Goal: Information Seeking & Learning: Check status

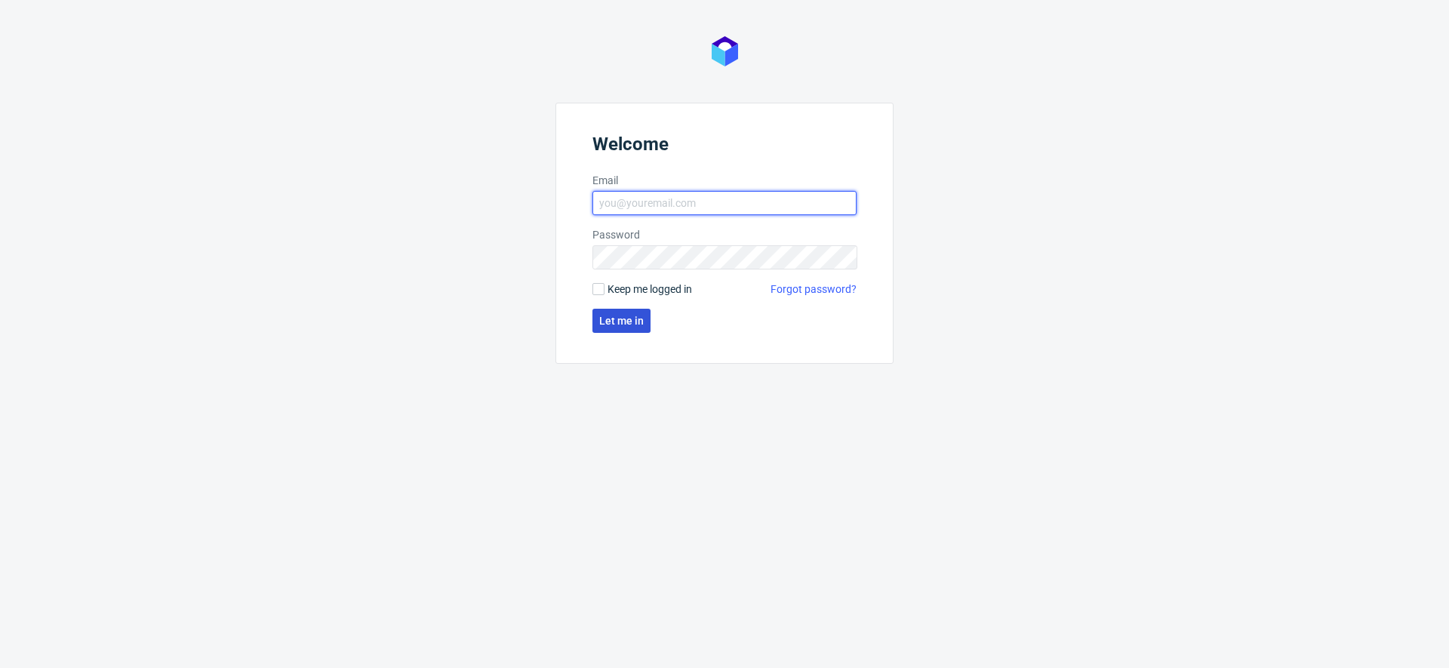
type input "[EMAIL_ADDRESS][DOMAIN_NAME]"
click at [616, 318] on span "Let me in" at bounding box center [621, 320] width 45 height 11
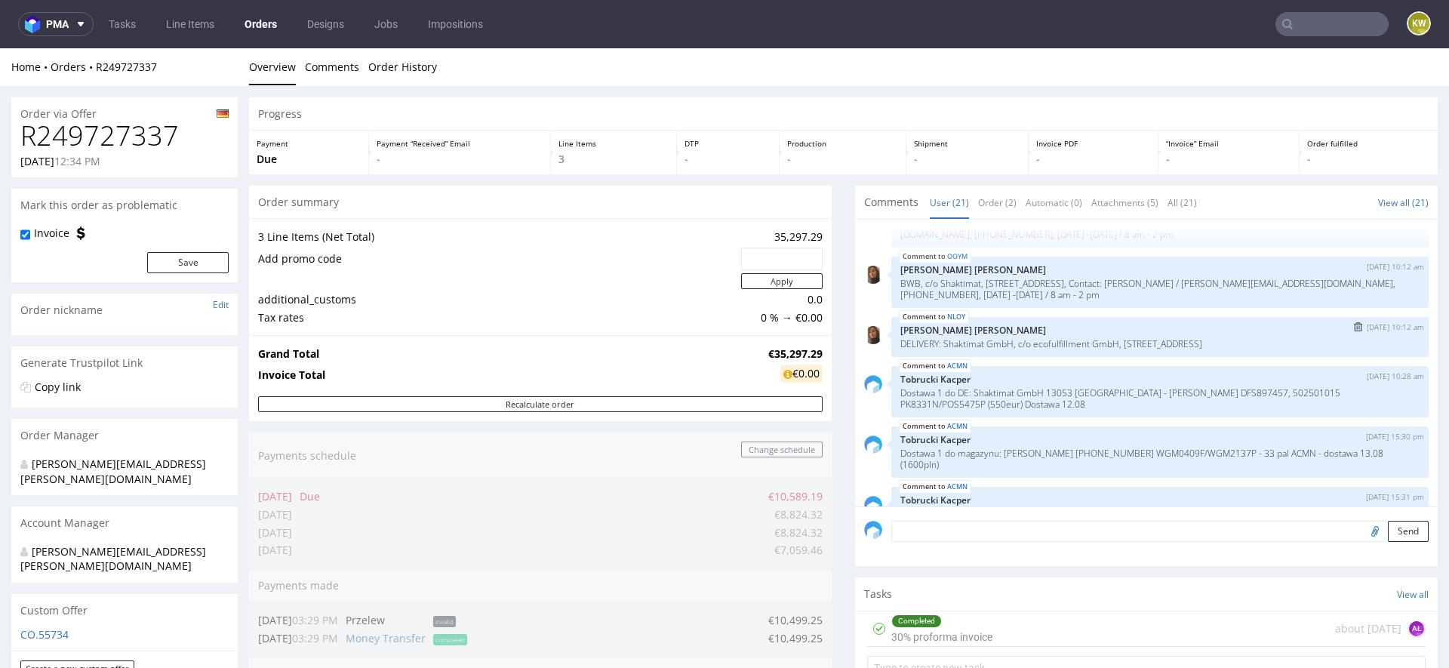
scroll to position [1014, 0]
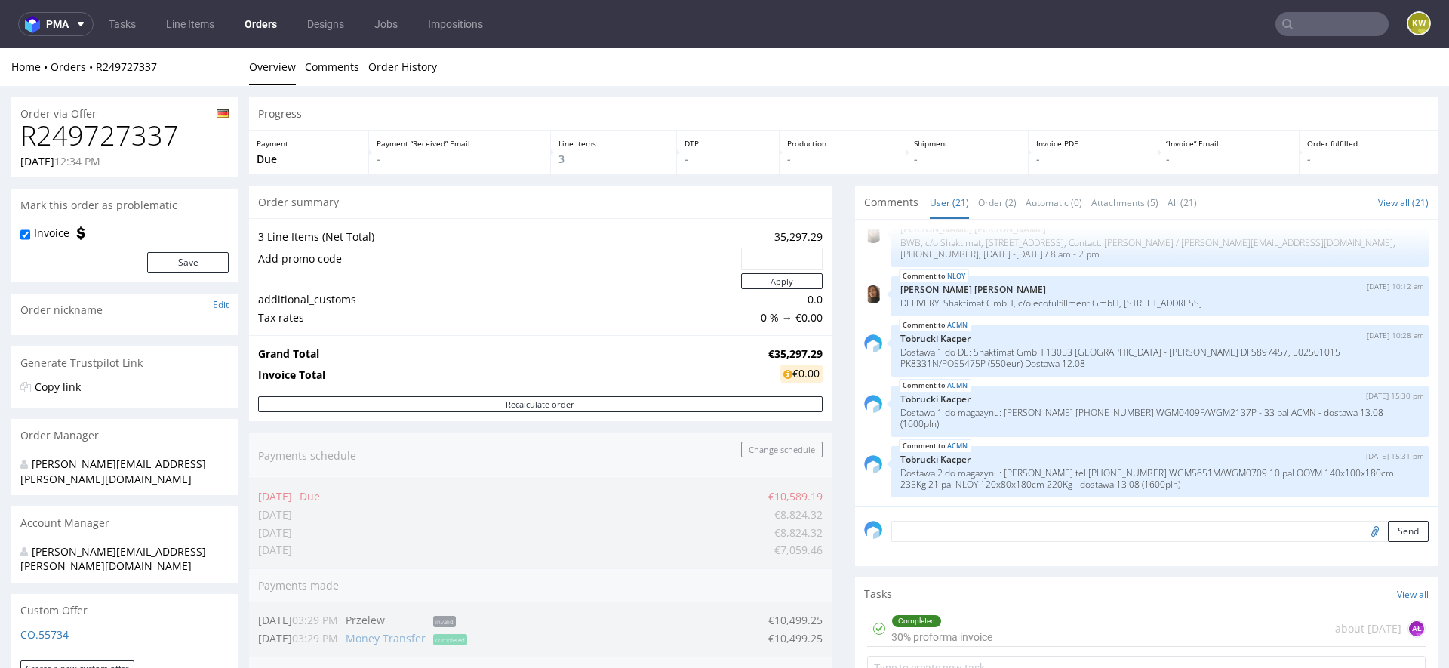
click at [855, 663] on div "Completed 30% proforma invoice about 2 months ago AŁ" at bounding box center [1146, 648] width 583 height 75
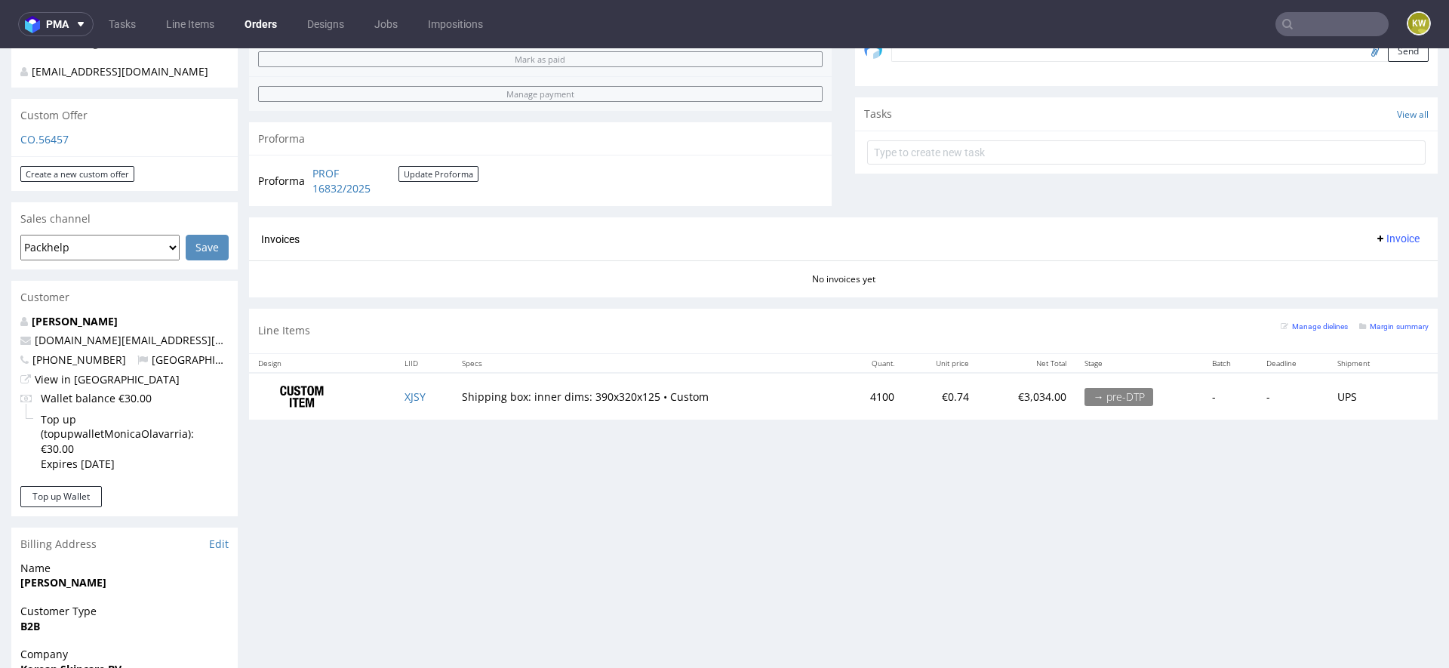
scroll to position [489, 0]
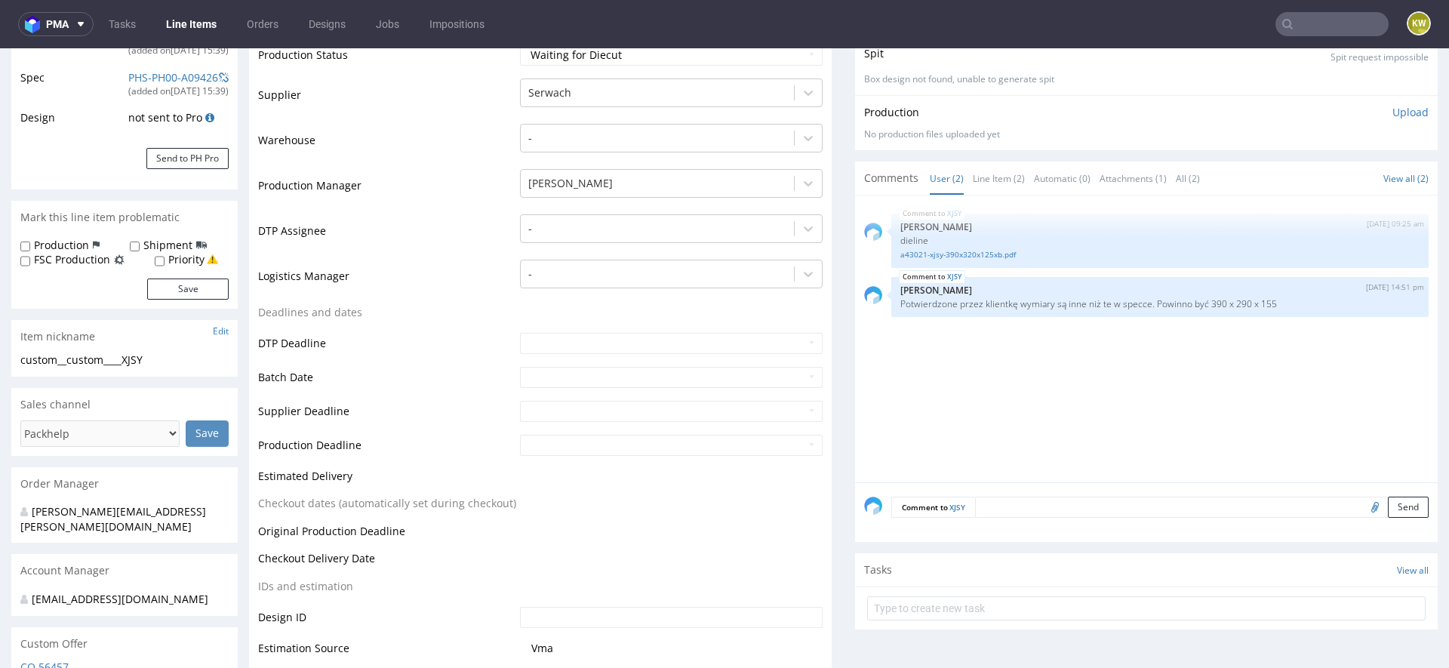
scroll to position [267, 0]
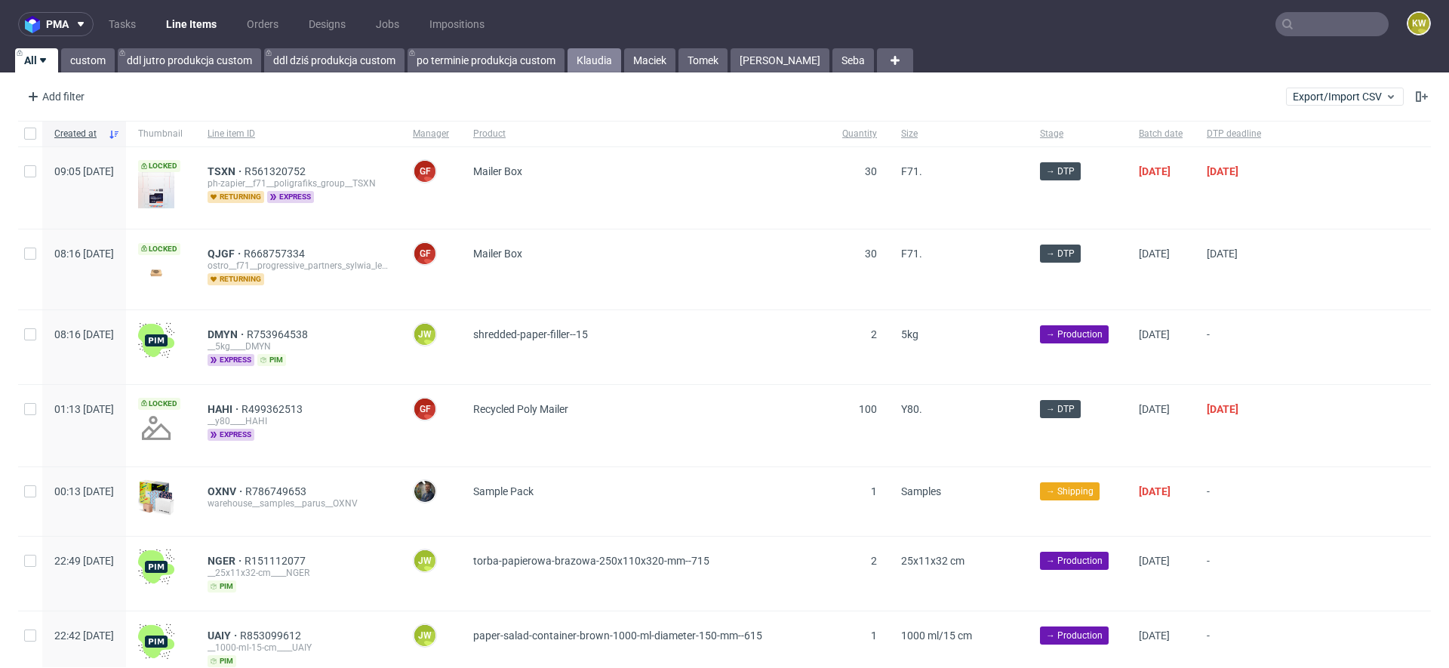
click at [598, 58] on link "Klaudia" at bounding box center [594, 60] width 54 height 24
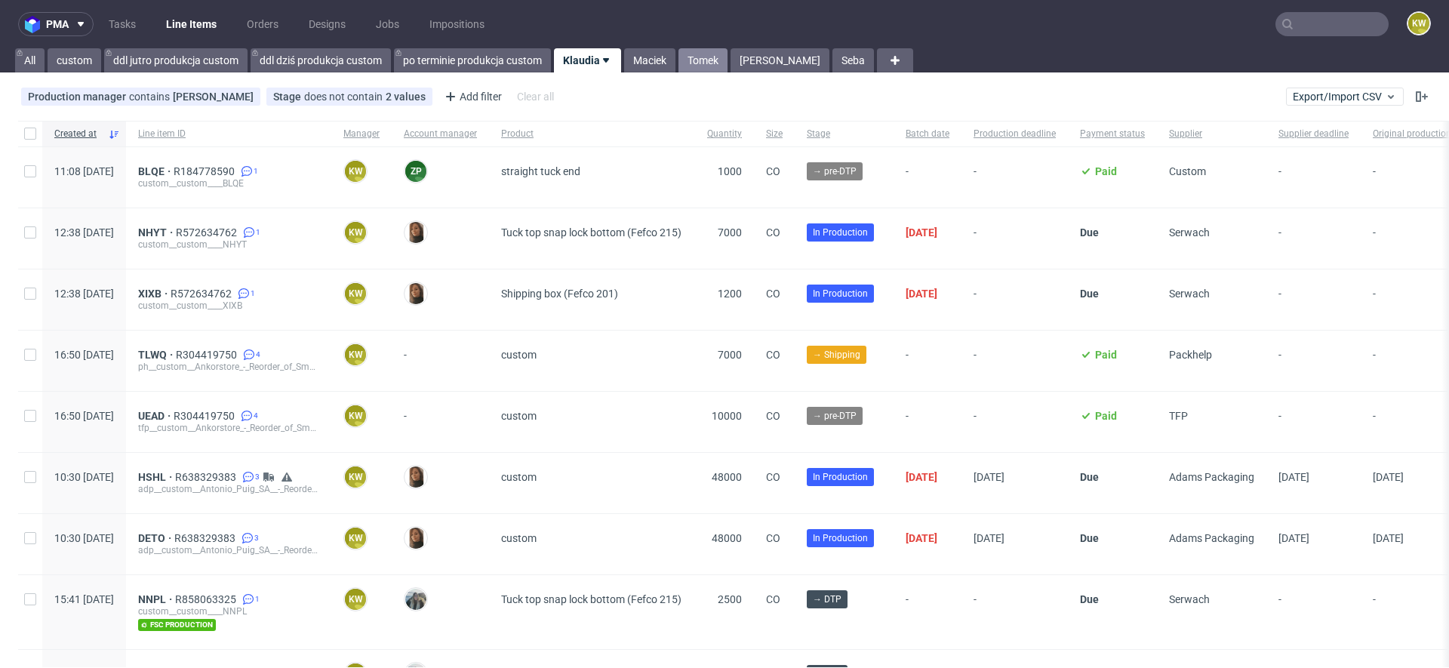
click at [719, 53] on link "Tomek" at bounding box center [702, 60] width 49 height 24
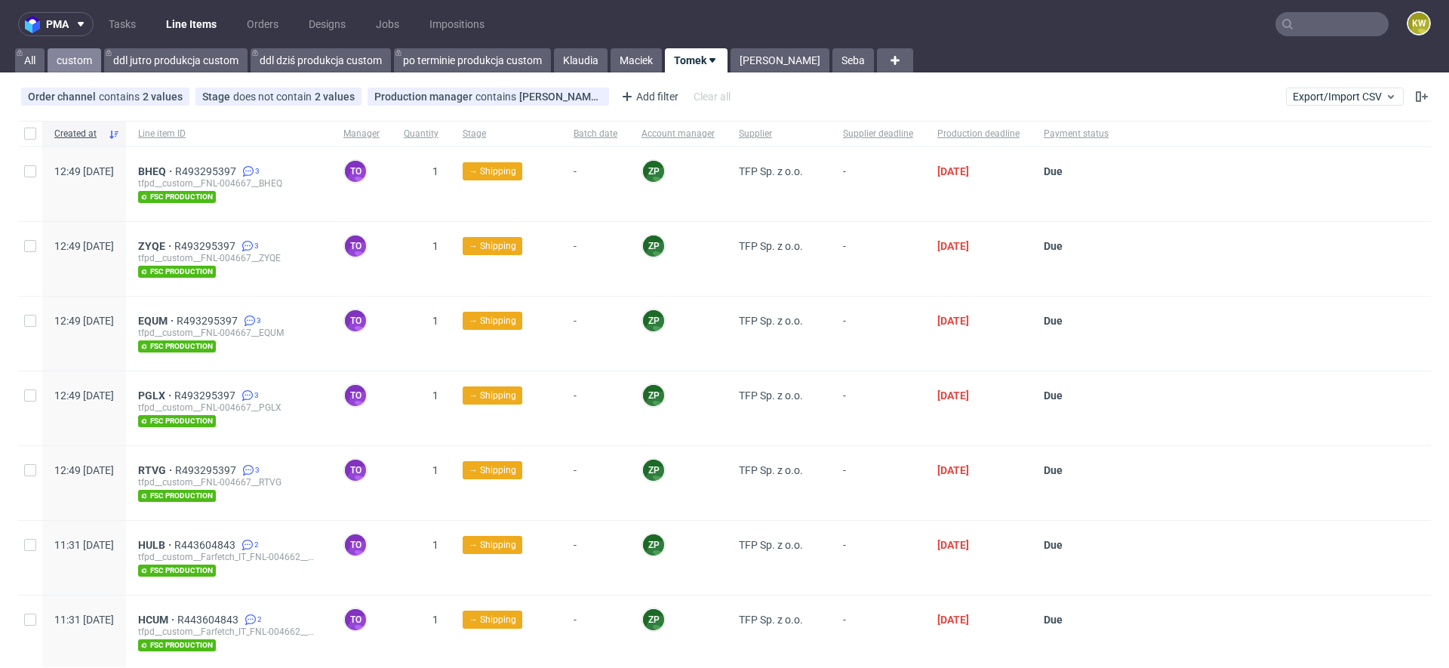
click at [69, 56] on link "custom" at bounding box center [75, 60] width 54 height 24
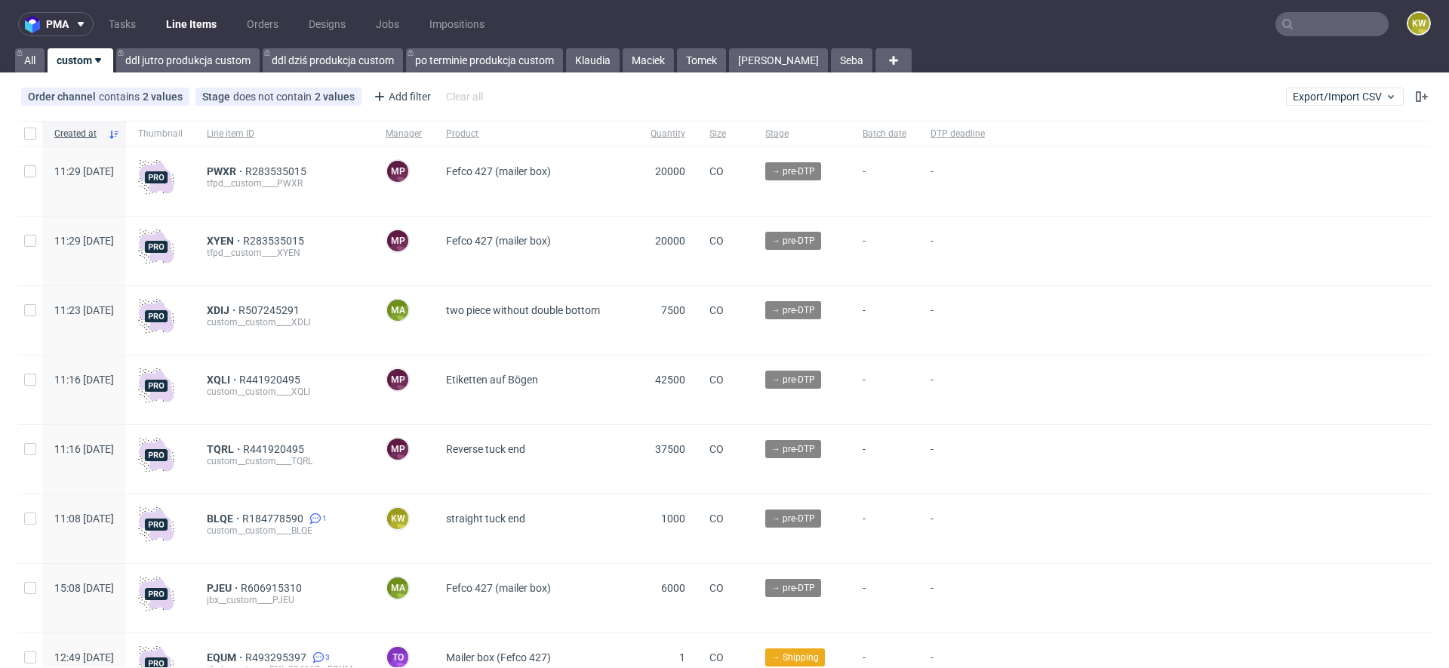
click at [590, 72] on div "pma Tasks Line Items Orders Designs Jobs Impositions KW All custom ddl jutro pr…" at bounding box center [724, 334] width 1449 height 668
click at [592, 67] on link "Klaudia" at bounding box center [593, 60] width 54 height 24
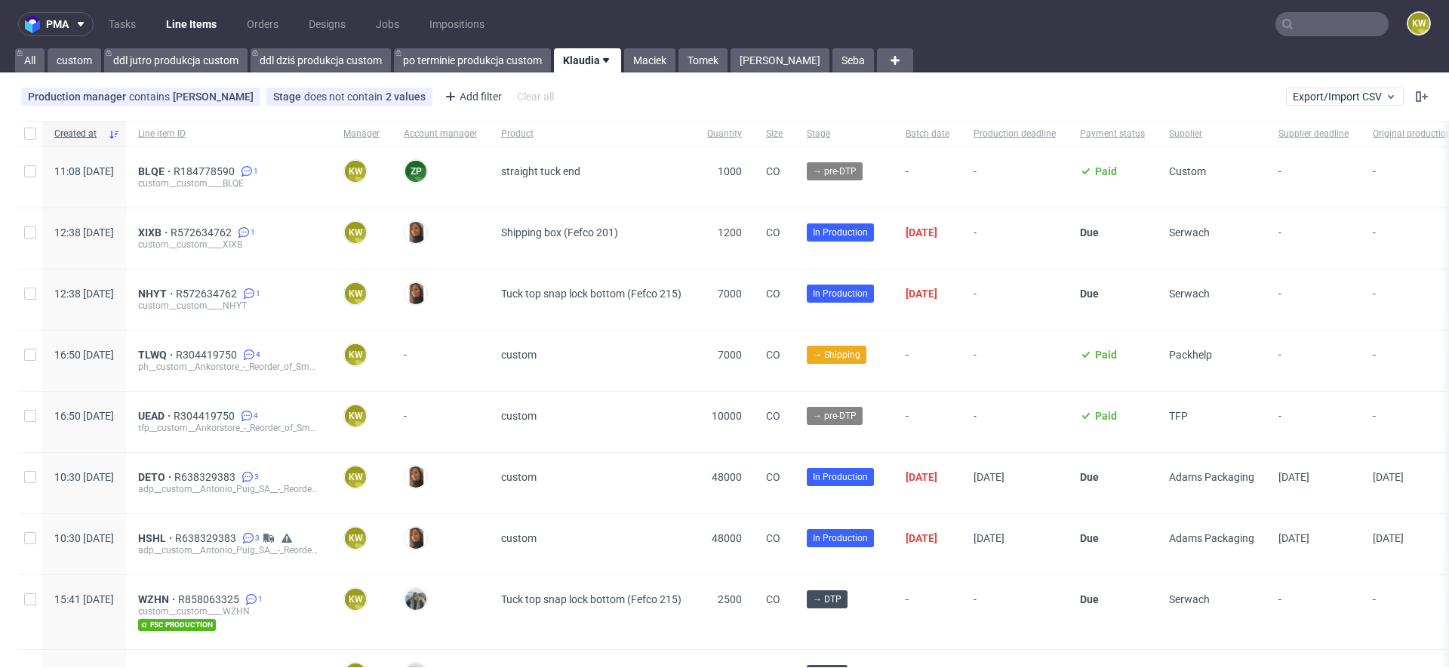
click at [1290, 28] on input "text" at bounding box center [1331, 24] width 113 height 24
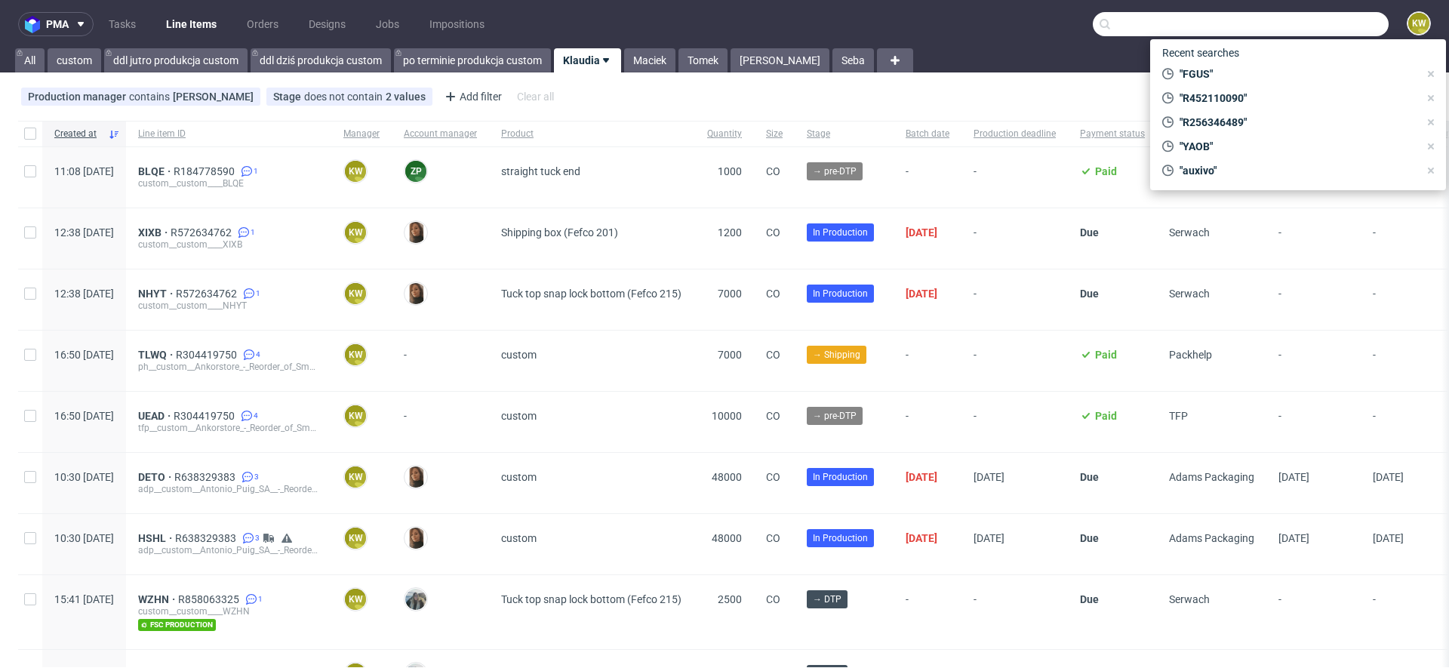
paste input "R143435669"
type input "R143435669"
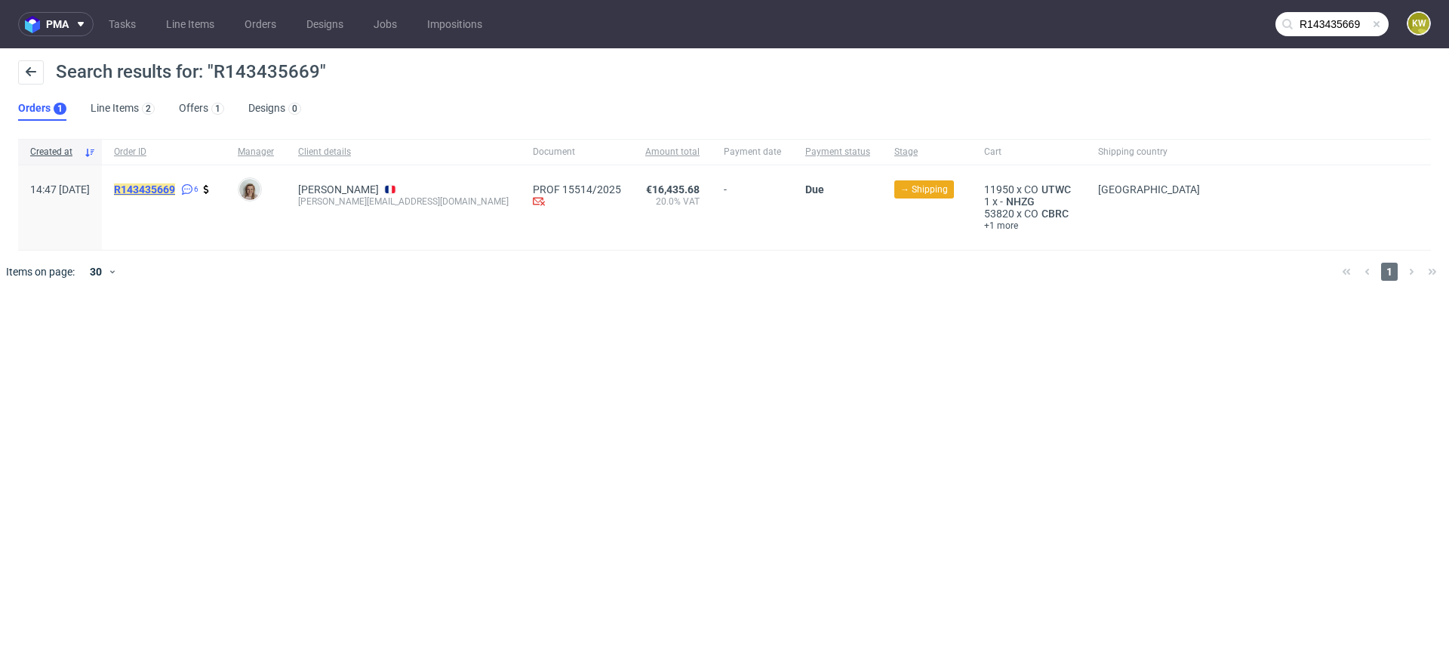
click at [175, 191] on mark "R143435669" at bounding box center [144, 189] width 61 height 12
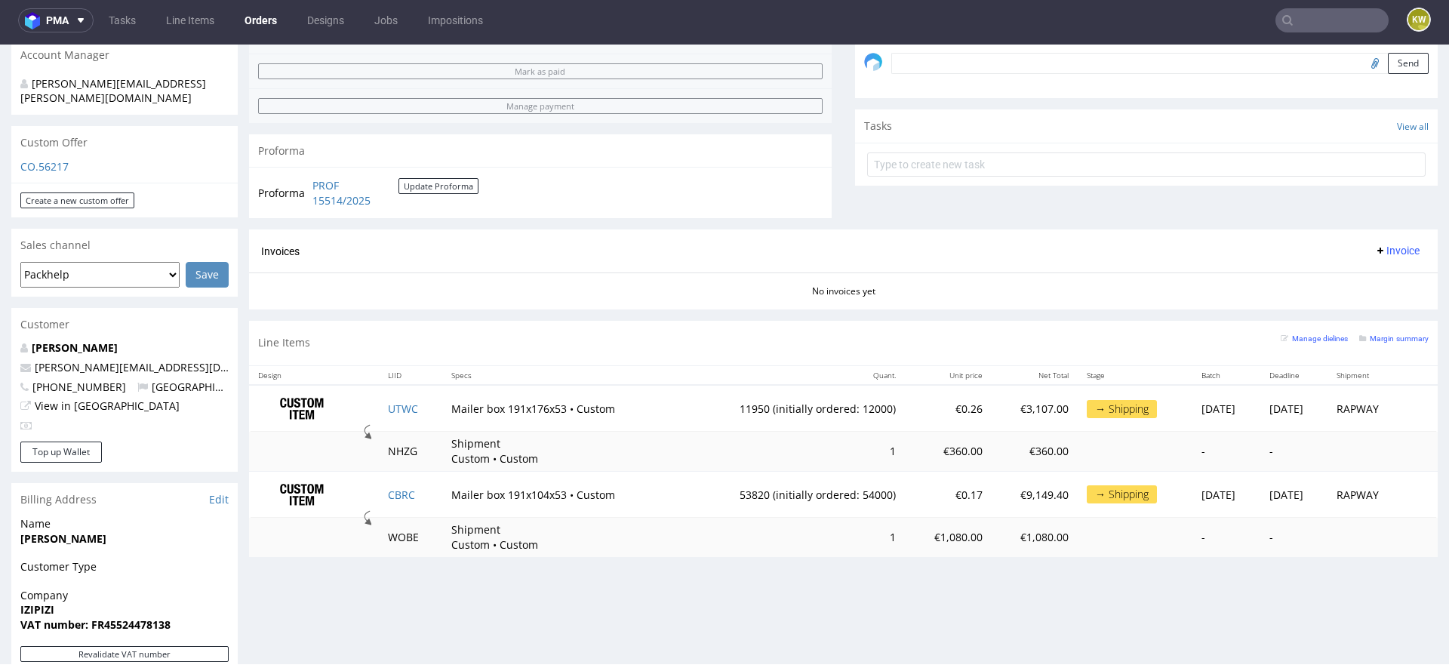
scroll to position [497, 0]
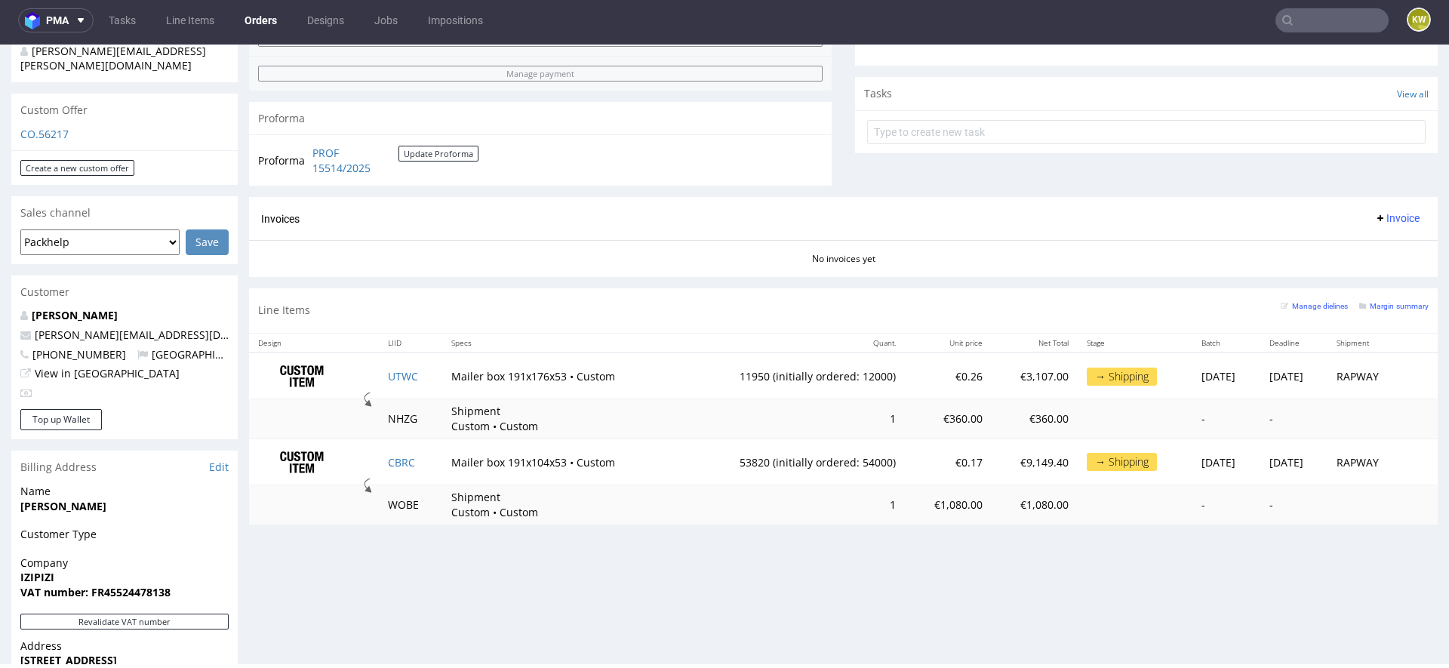
click at [1291, 7] on nav "pma Tasks Line Items Orders Designs Jobs Impositions KW" at bounding box center [724, 20] width 1449 height 48
click at [1291, 20] on input "text" at bounding box center [1331, 20] width 113 height 24
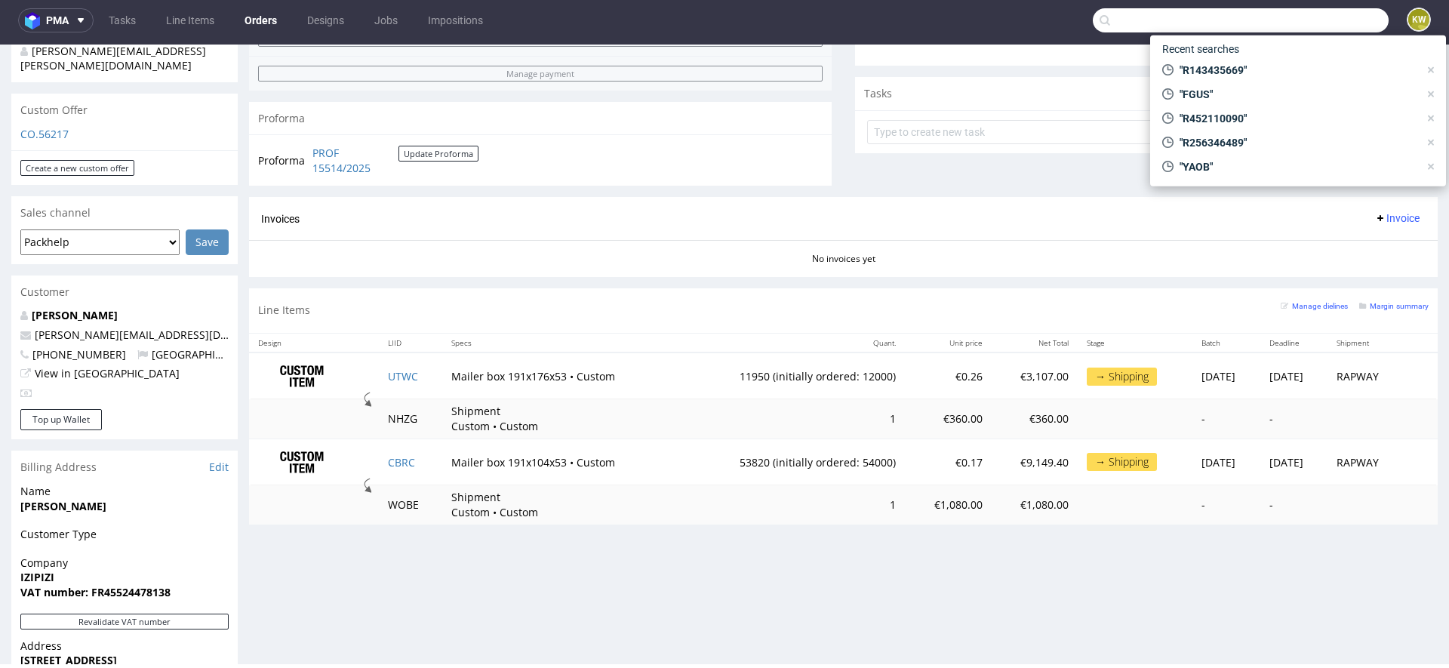
paste input "IPER"
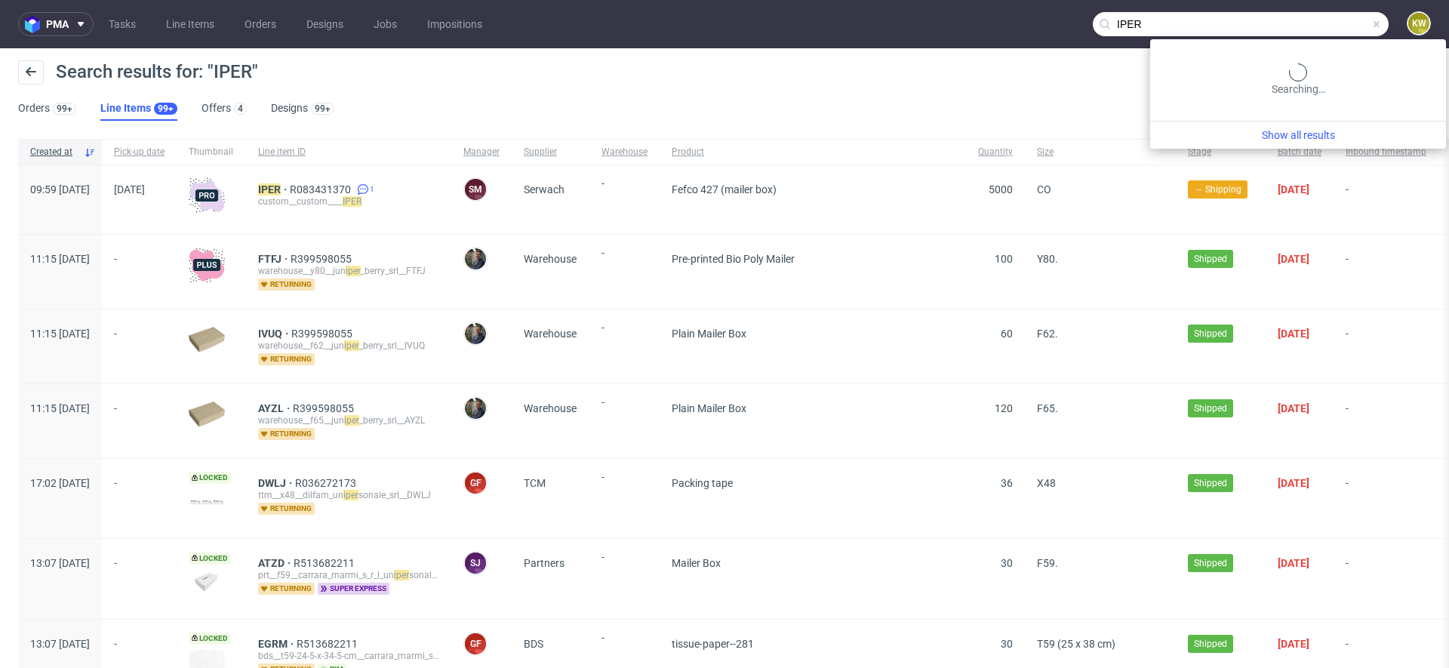
drag, startPoint x: 1316, startPoint y: 23, endPoint x: 1170, endPoint y: 23, distance: 146.4
click at [1170, 23] on input "IPER" at bounding box center [1241, 24] width 296 height 24
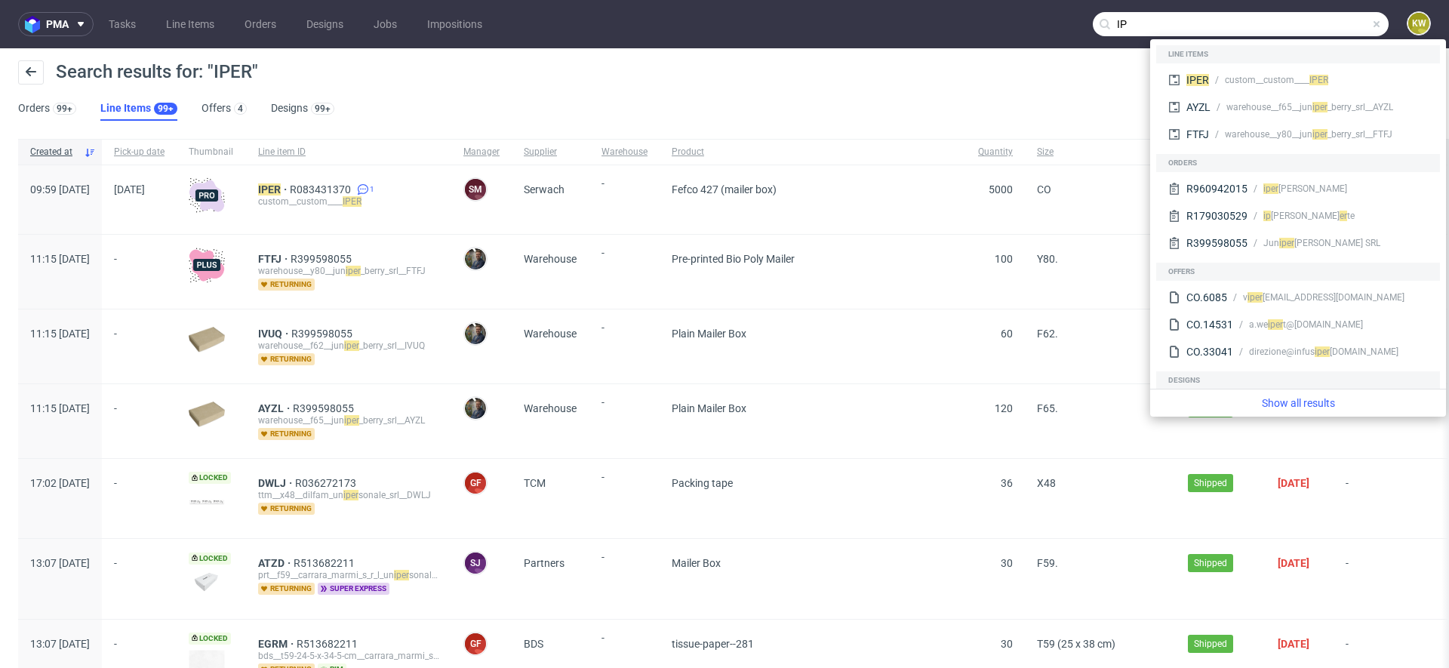
type input "I"
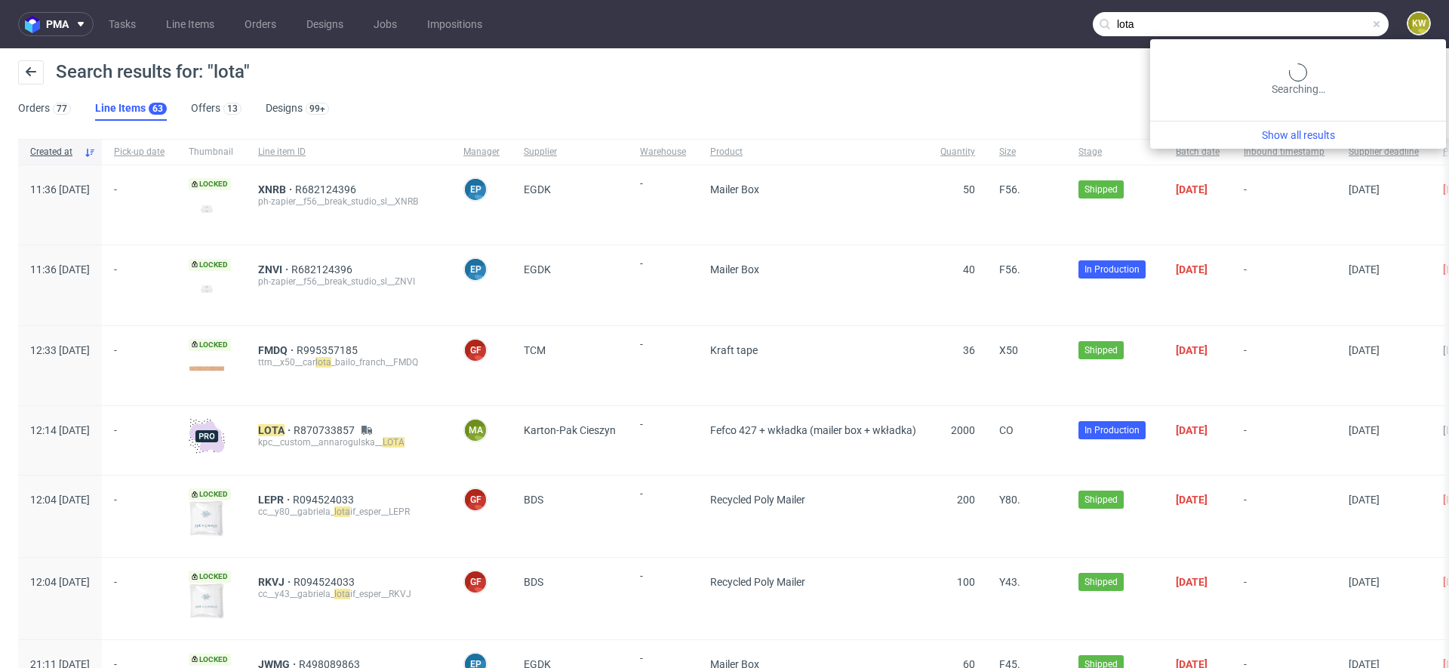
click at [1311, 24] on input "lota" at bounding box center [1241, 24] width 296 height 24
type input "l"
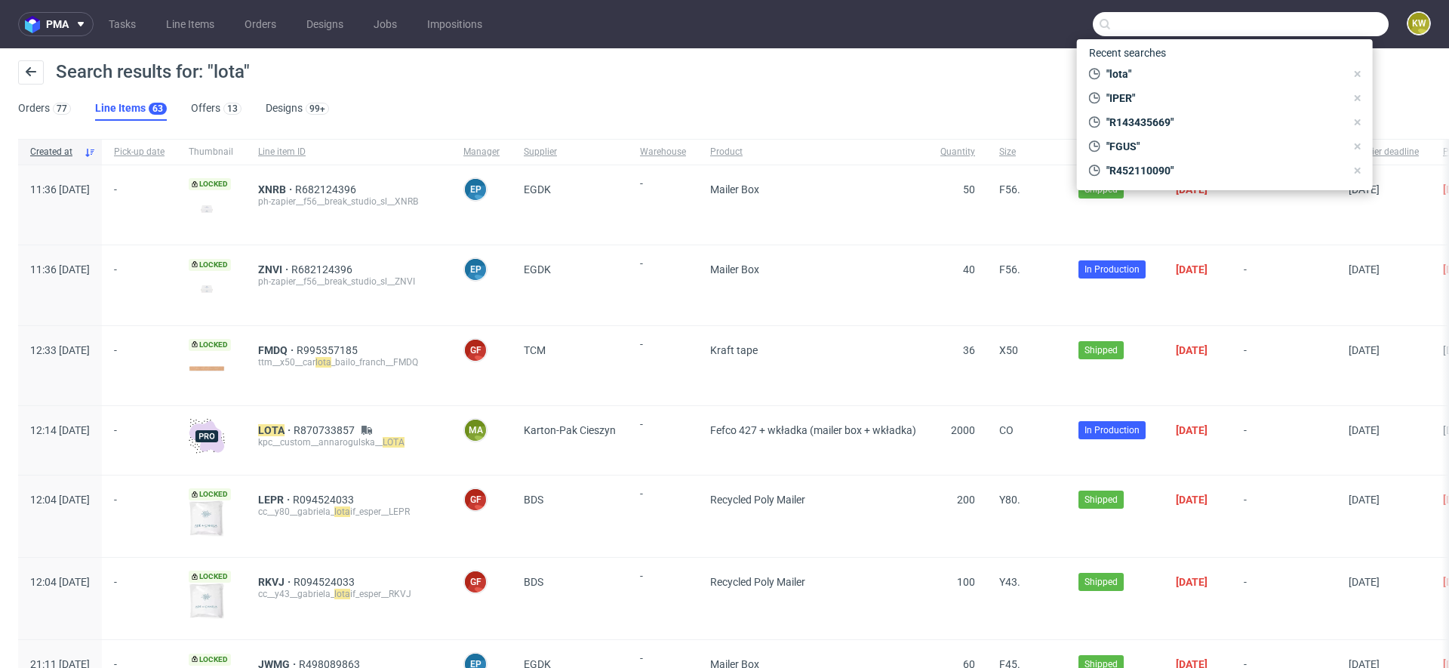
paste input "PVWD"
type input "PVWD"
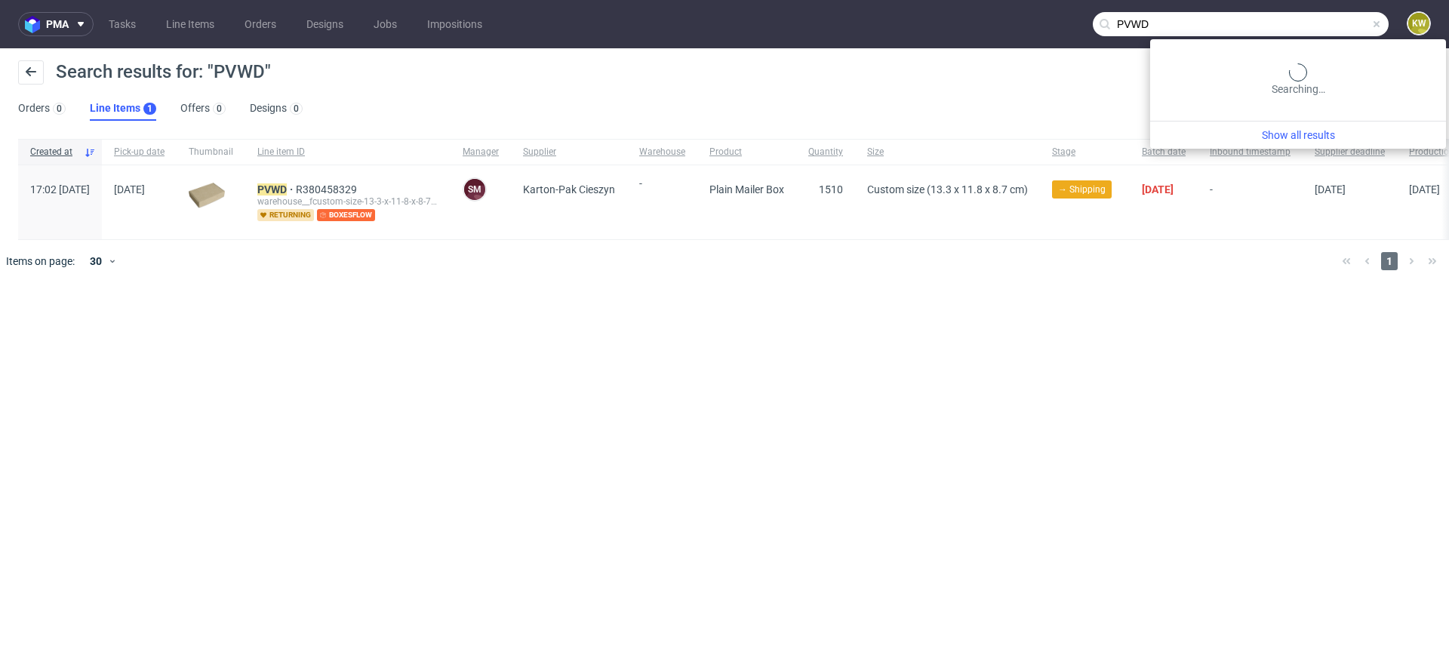
drag, startPoint x: 1334, startPoint y: 26, endPoint x: 998, endPoint y: -5, distance: 337.9
click at [998, 0] on html "pma Tasks Line Items Orders Designs Jobs Impositions PVWD KW Search results for…" at bounding box center [724, 334] width 1449 height 668
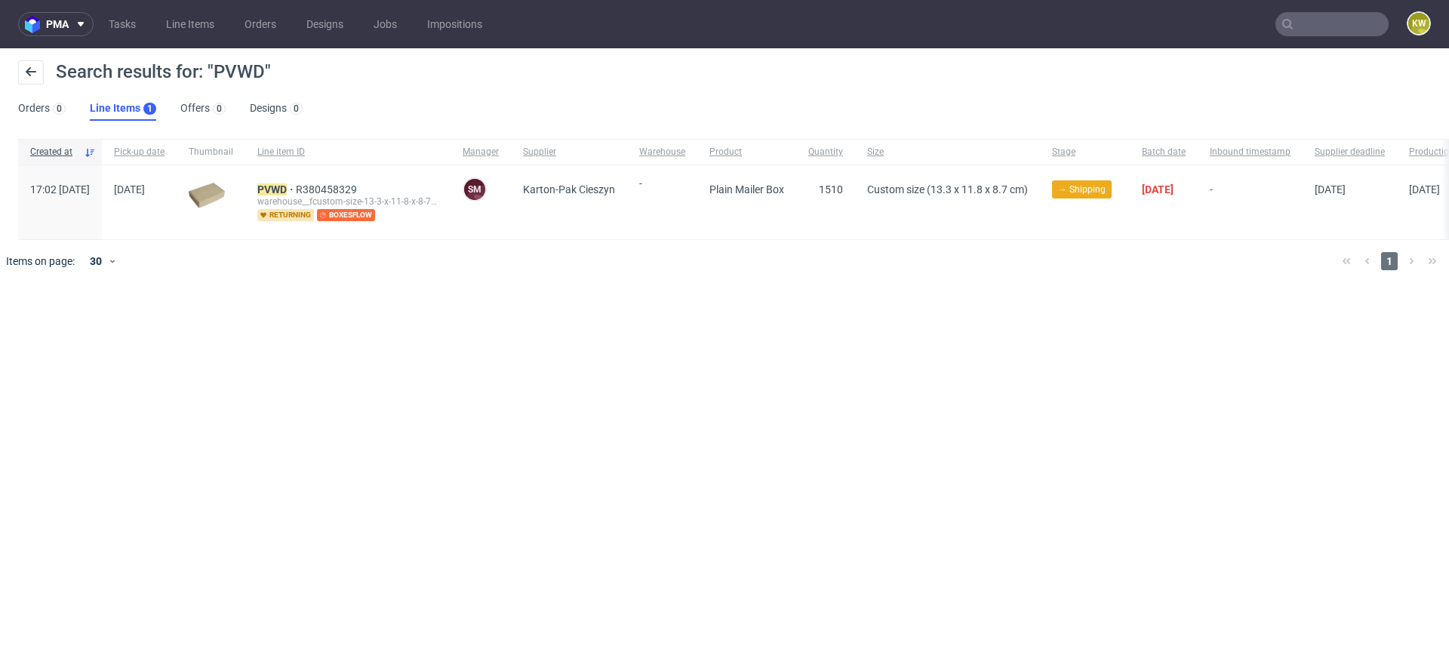
paste input "JYRA"
type input "JYRA"
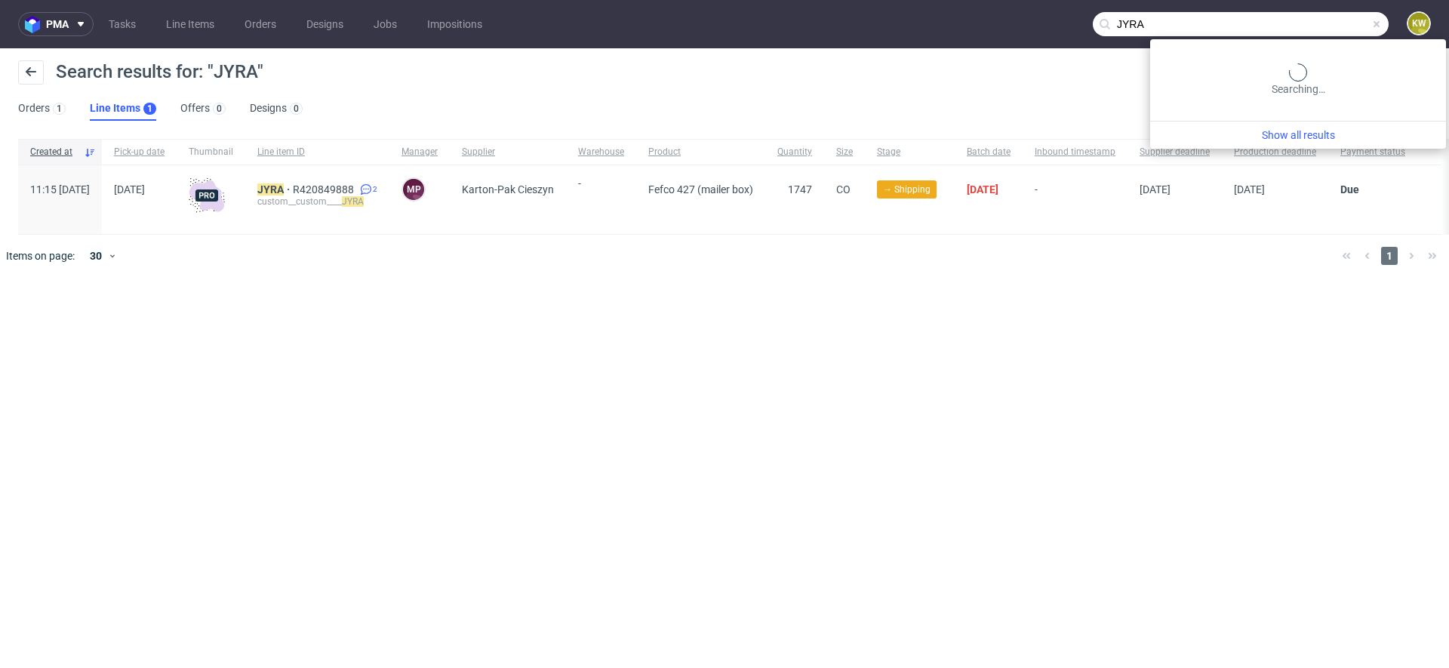
drag, startPoint x: 1348, startPoint y: 32, endPoint x: 1065, endPoint y: 6, distance: 284.2
click at [1065, 6] on nav "pma Tasks Line Items Orders Designs Jobs Impositions JYRA KW" at bounding box center [724, 24] width 1449 height 48
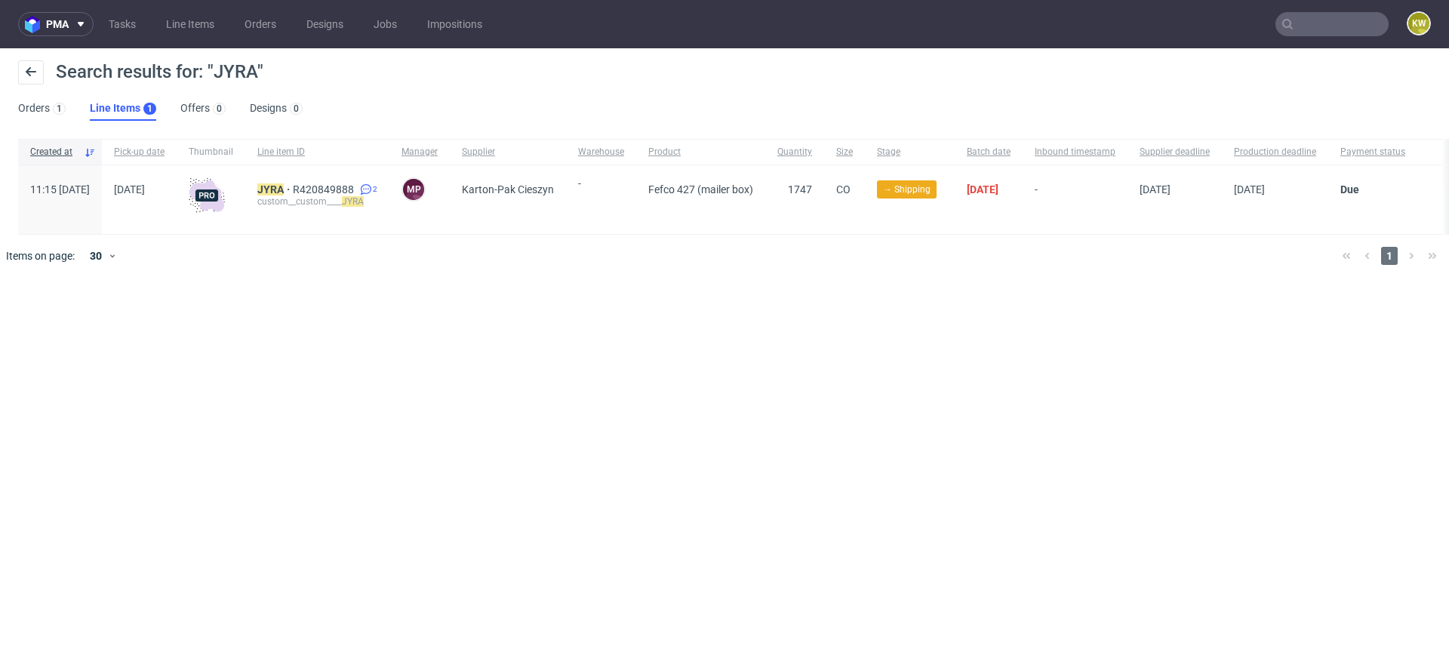
paste input "CMGK"
type input "CMGK"
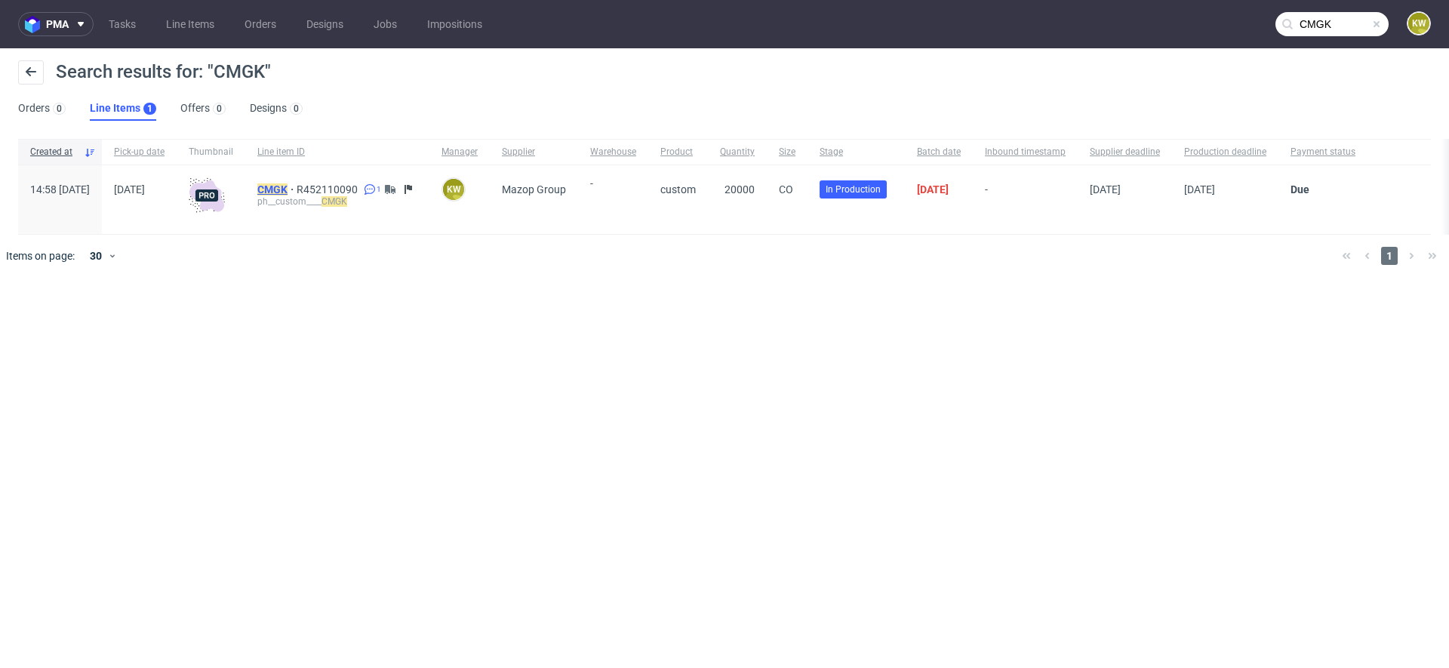
click at [288, 188] on mark "CMGK" at bounding box center [272, 189] width 30 height 12
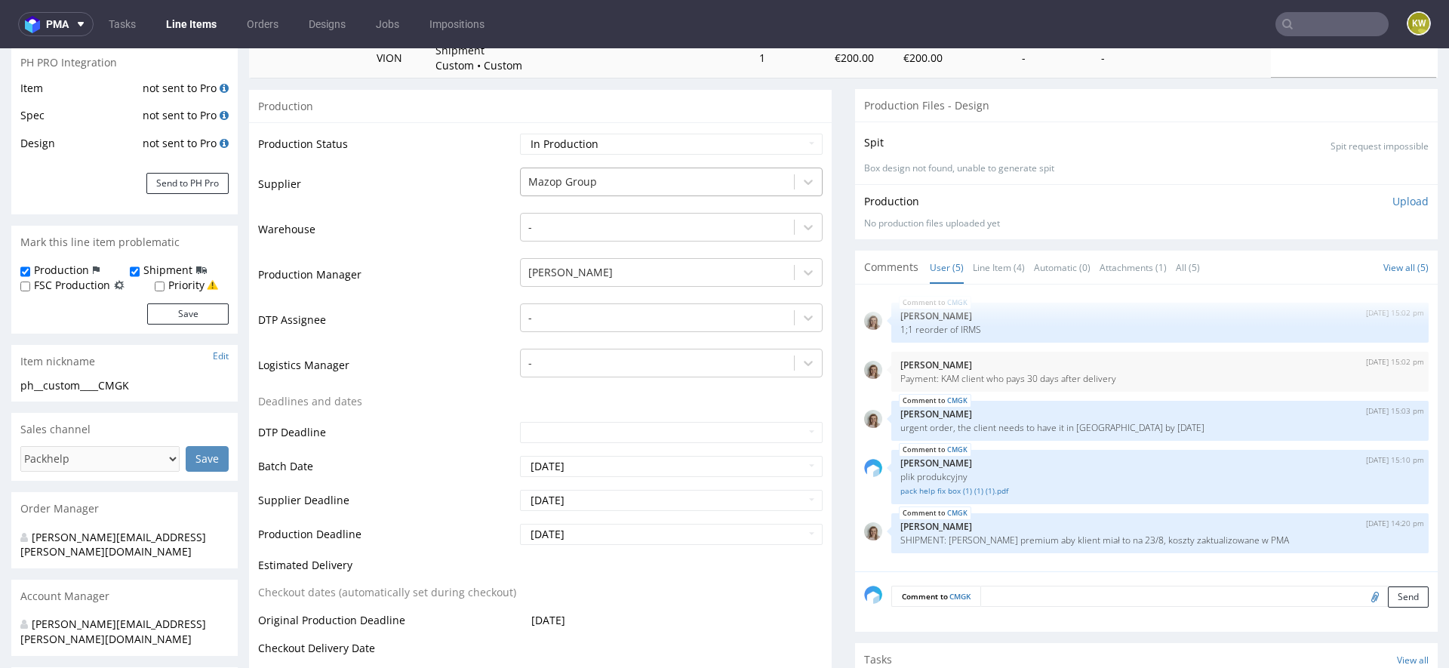
scroll to position [243, 0]
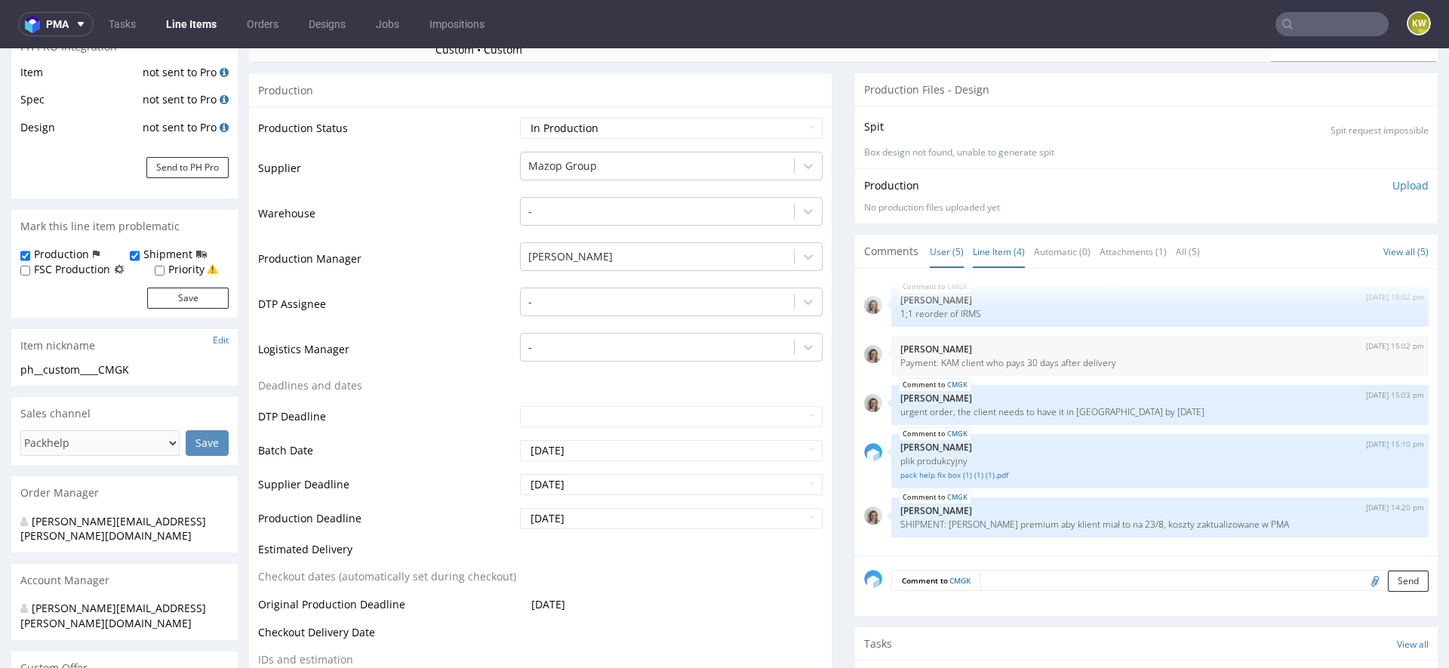
click at [982, 251] on link "Line Item (4)" at bounding box center [999, 251] width 52 height 32
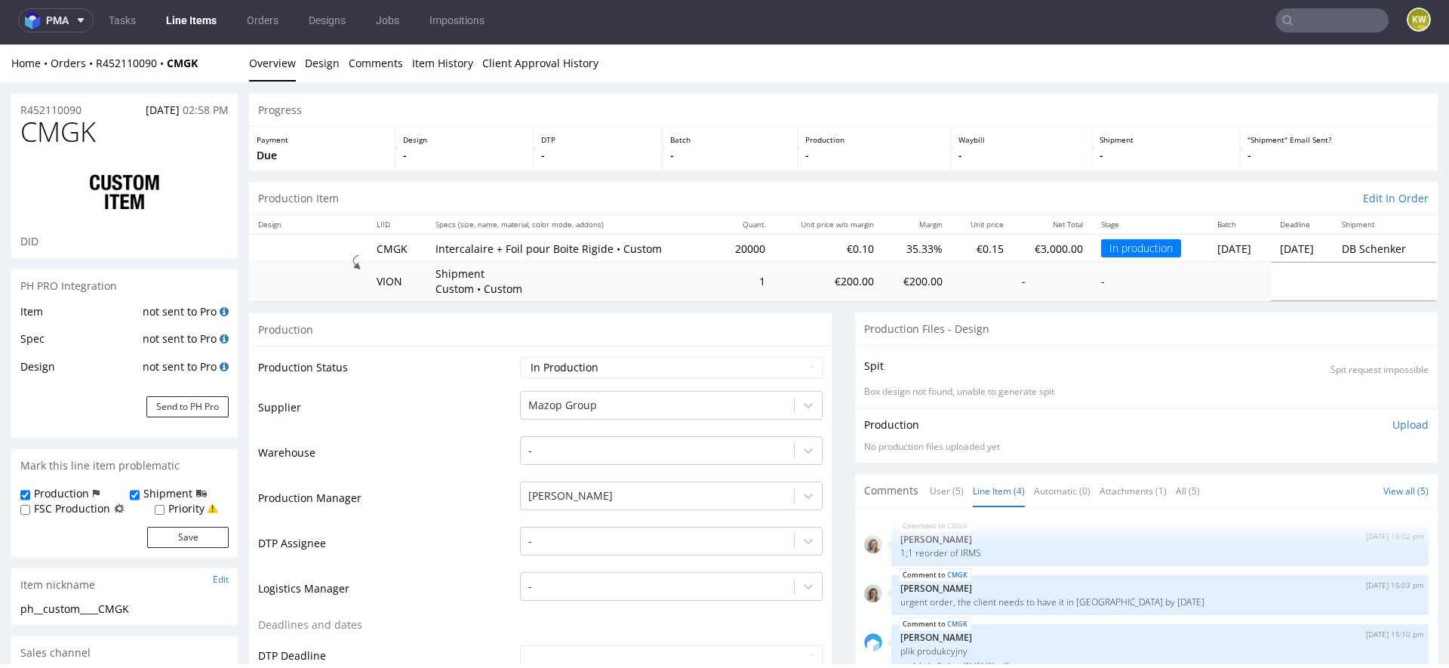
scroll to position [0, 0]
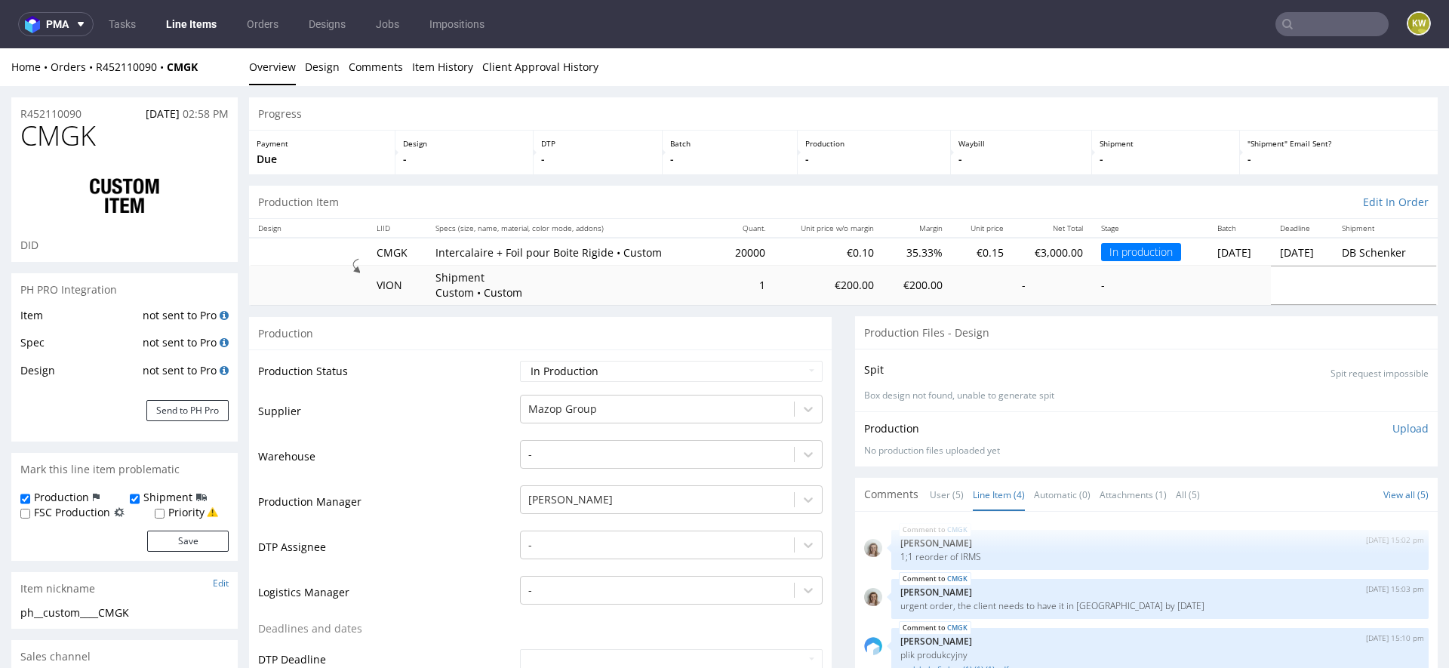
click at [42, 132] on span "CMGK" at bounding box center [57, 136] width 75 height 30
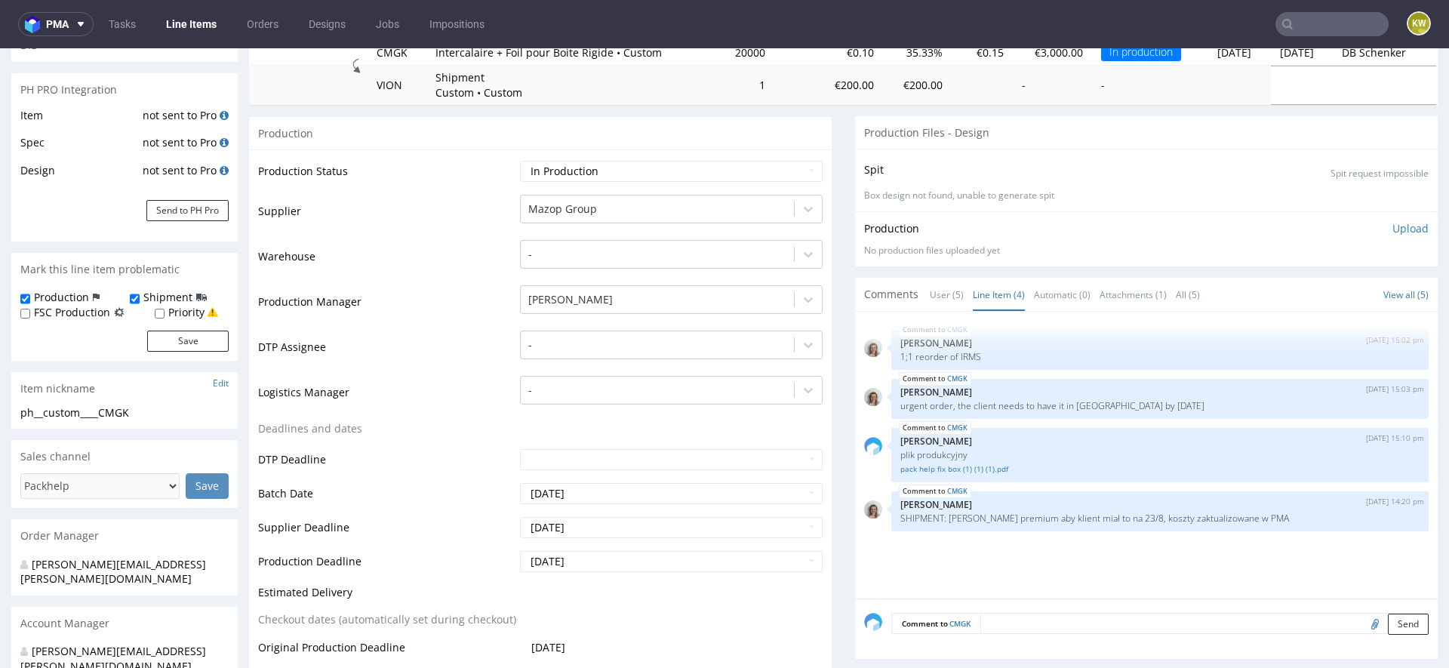
scroll to position [195, 0]
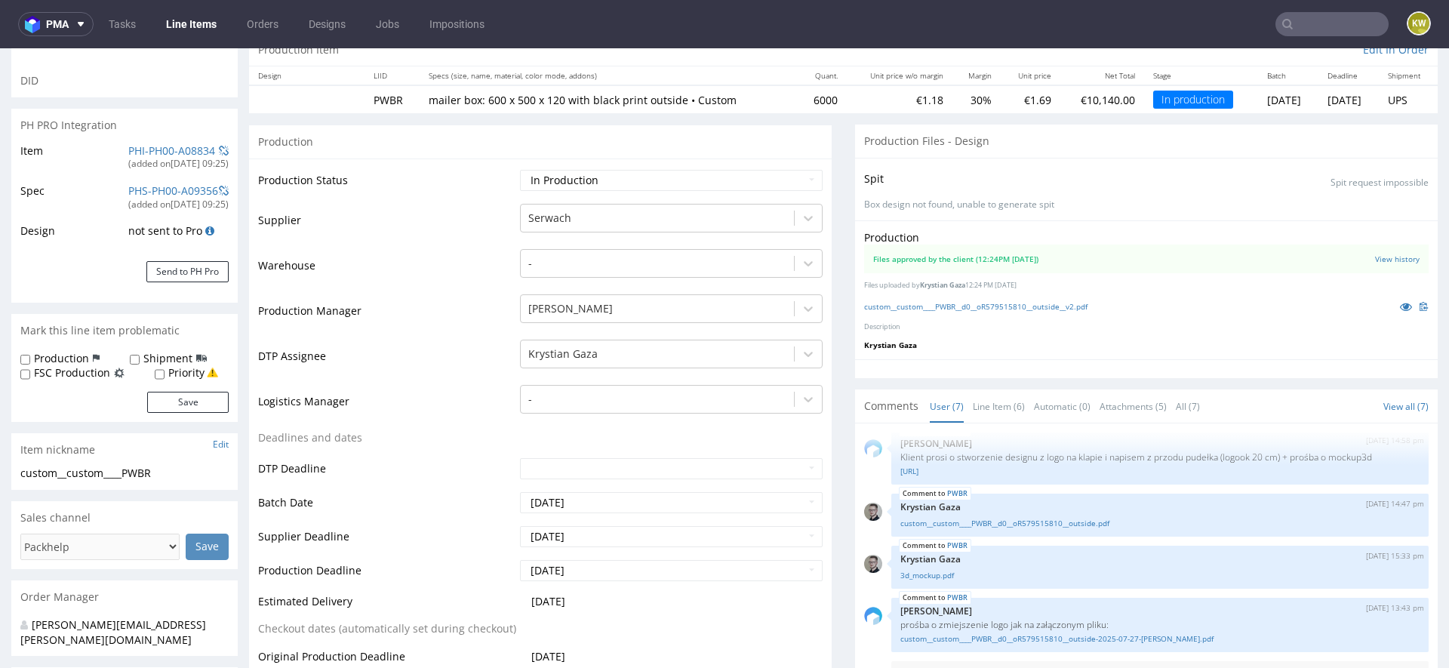
scroll to position [152, 0]
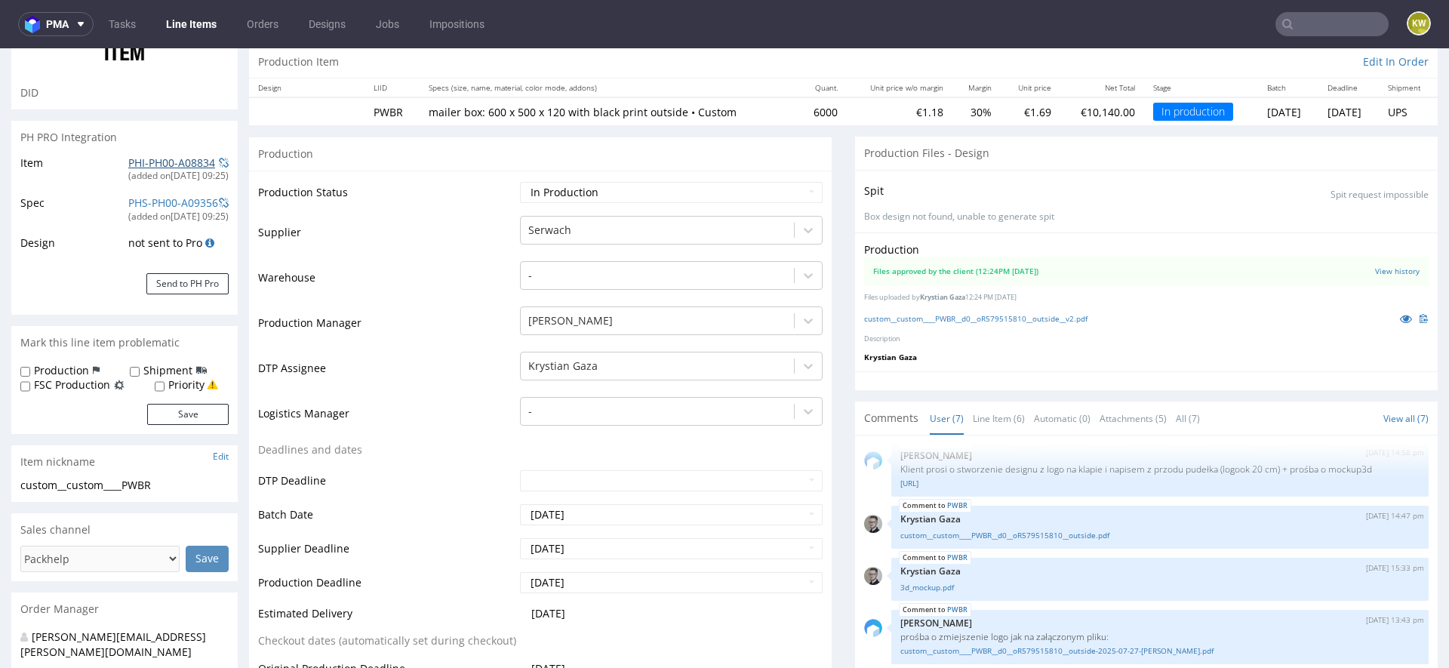
click at [169, 165] on link "PHI-PH00-A08834" at bounding box center [171, 162] width 87 height 14
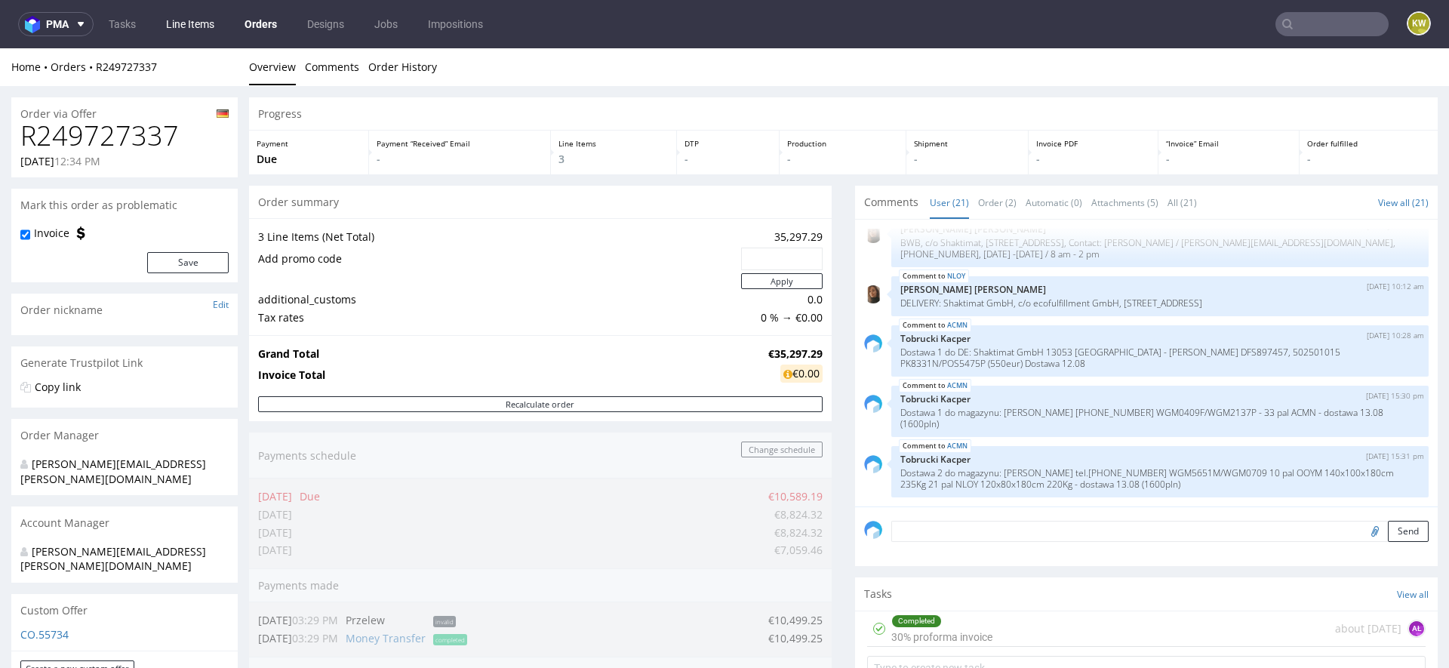
click at [195, 20] on link "Line Items" at bounding box center [190, 24] width 66 height 24
